Goal: Information Seeking & Learning: Learn about a topic

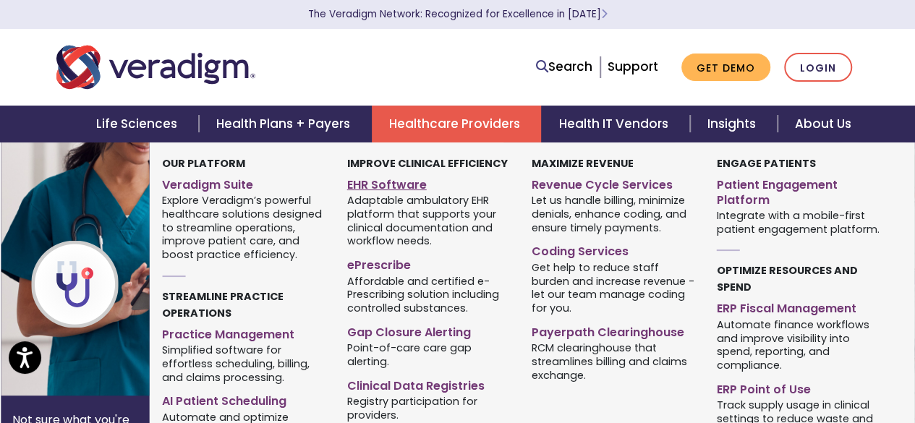
click at [373, 189] on link "EHR Software" at bounding box center [428, 182] width 163 height 21
